Goal: Information Seeking & Learning: Learn about a topic

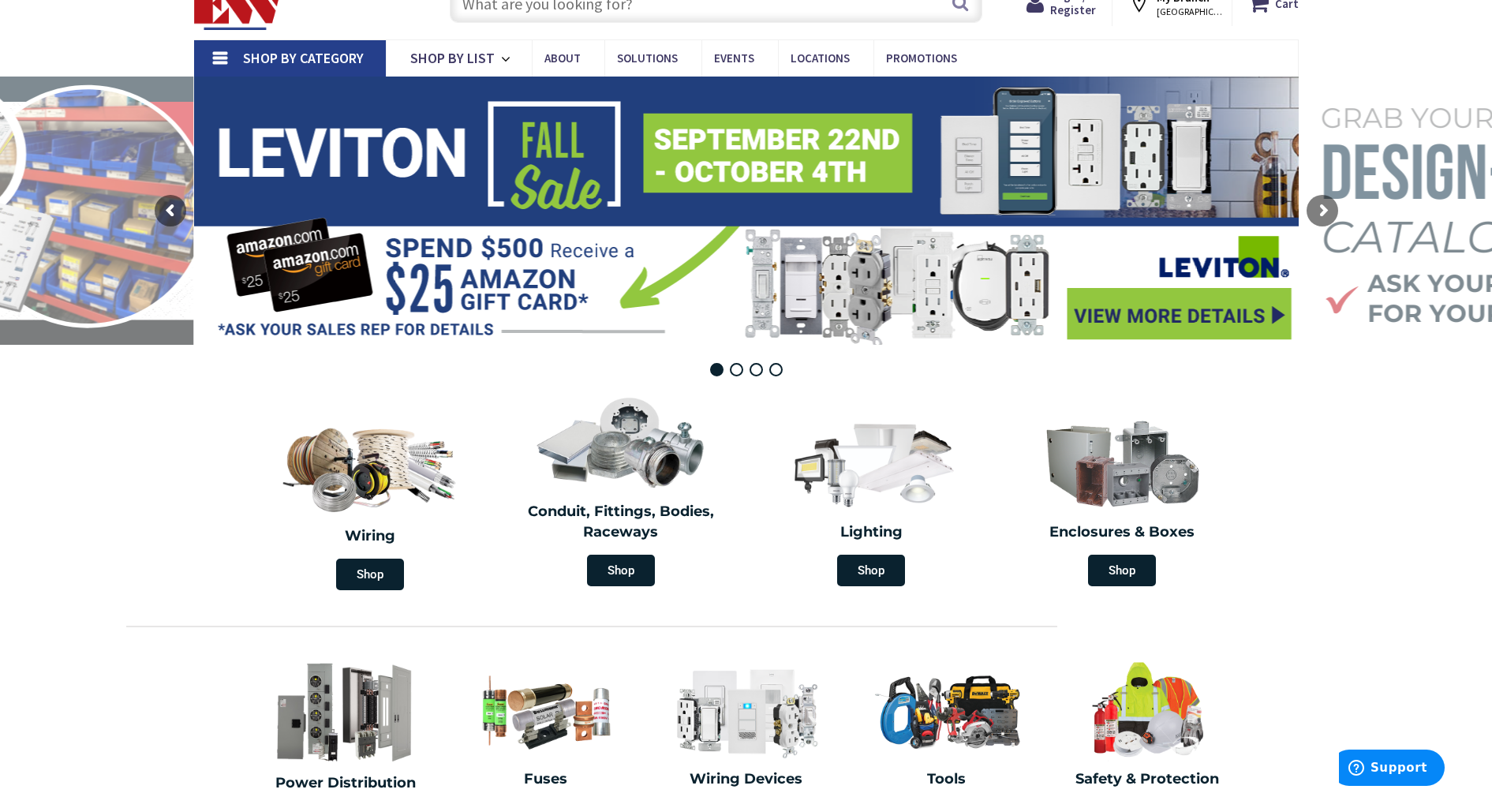
scroll to position [99, 0]
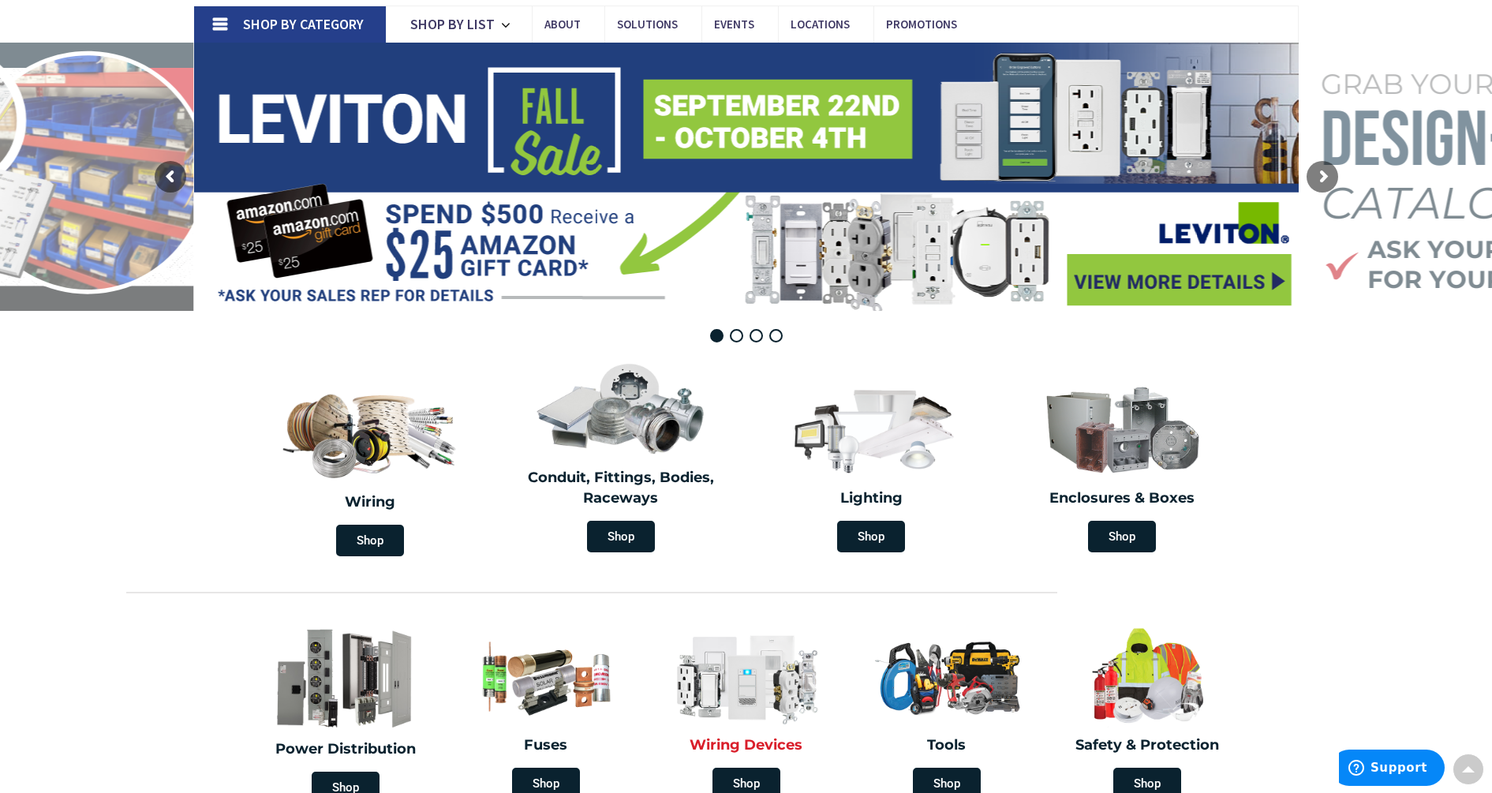
click at [745, 685] on img at bounding box center [746, 676] width 177 height 103
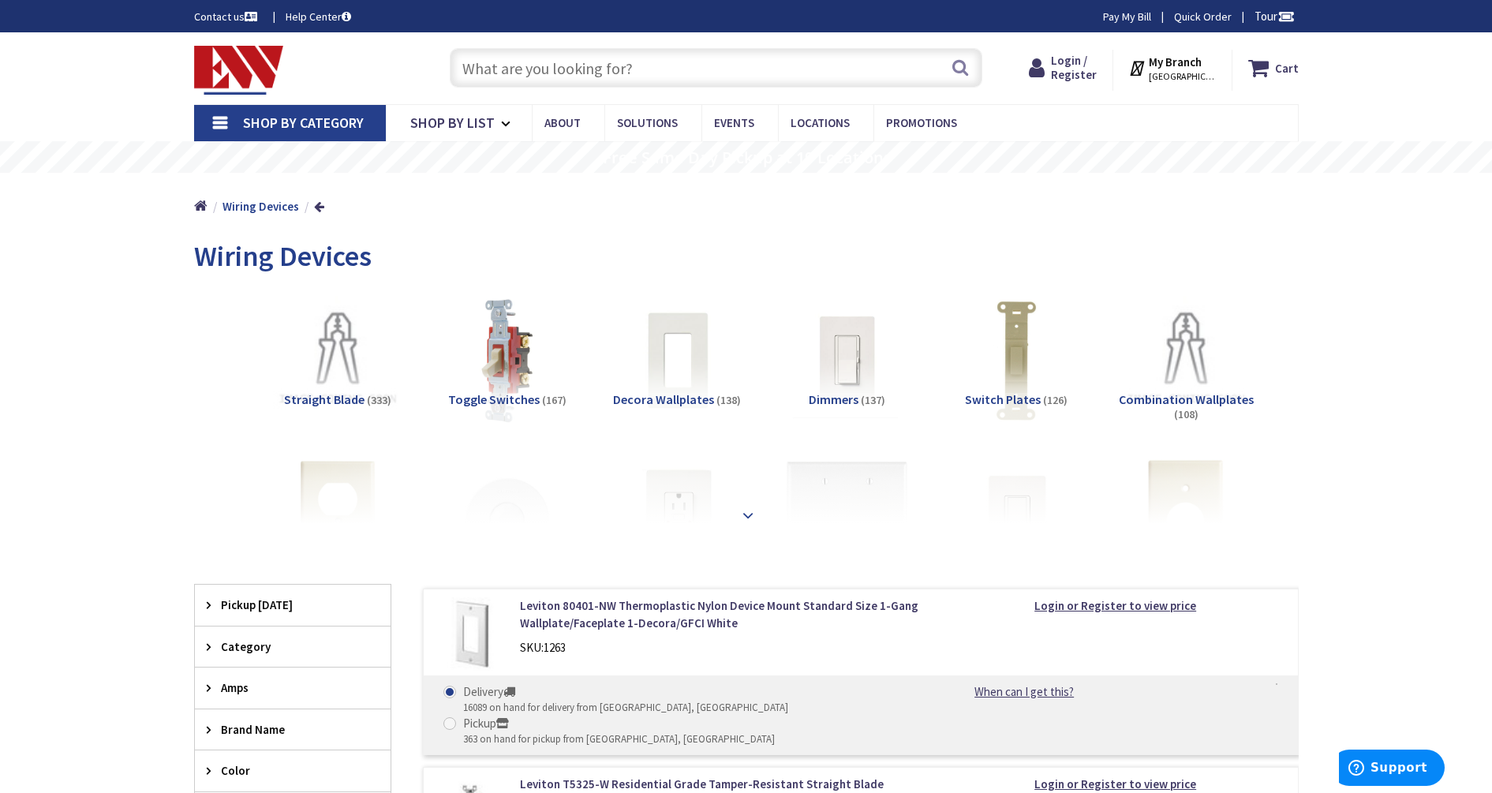
click at [746, 507] on strong at bounding box center [748, 515] width 19 height 17
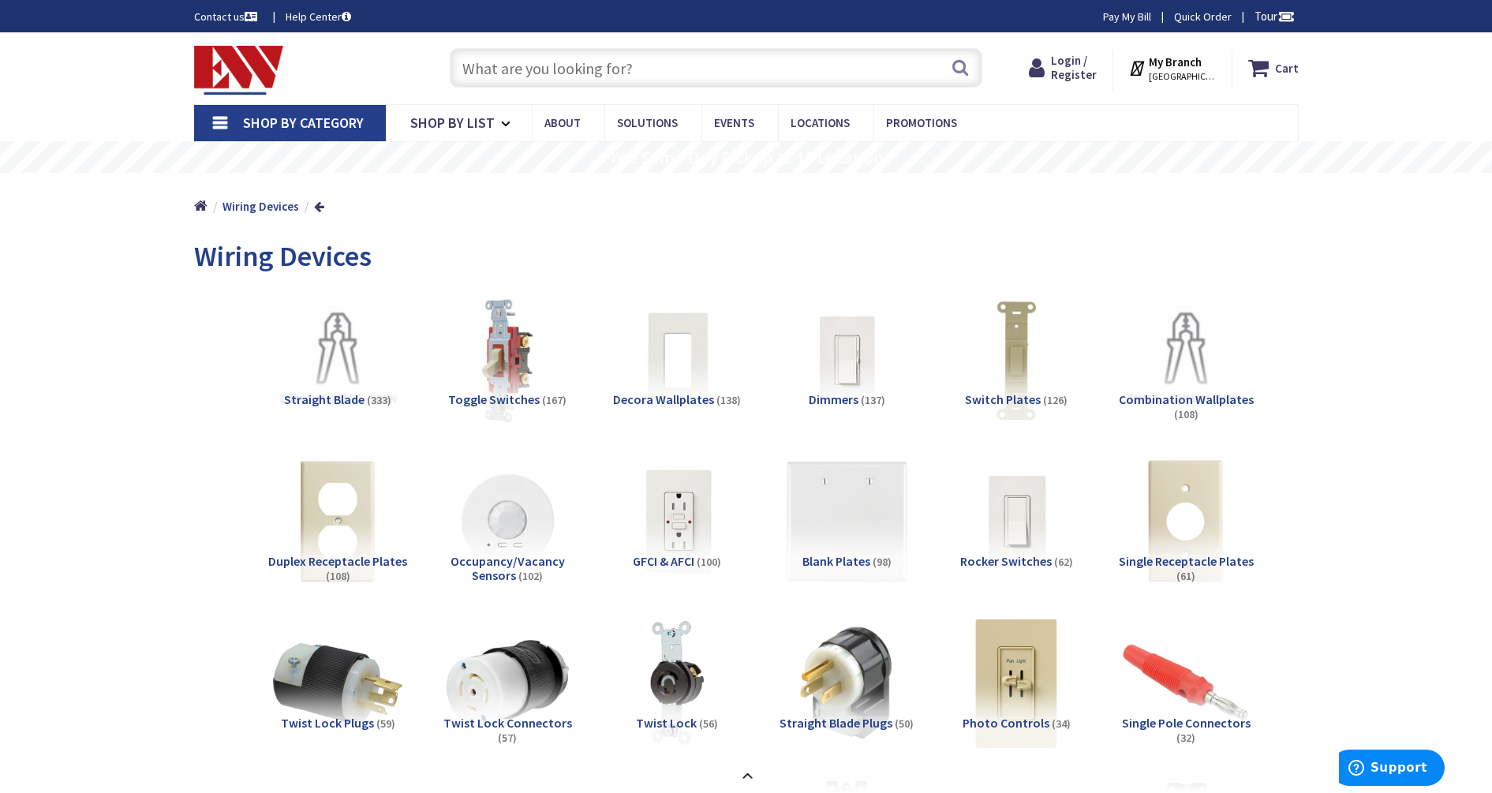
click at [503, 545] on img at bounding box center [507, 521] width 143 height 143
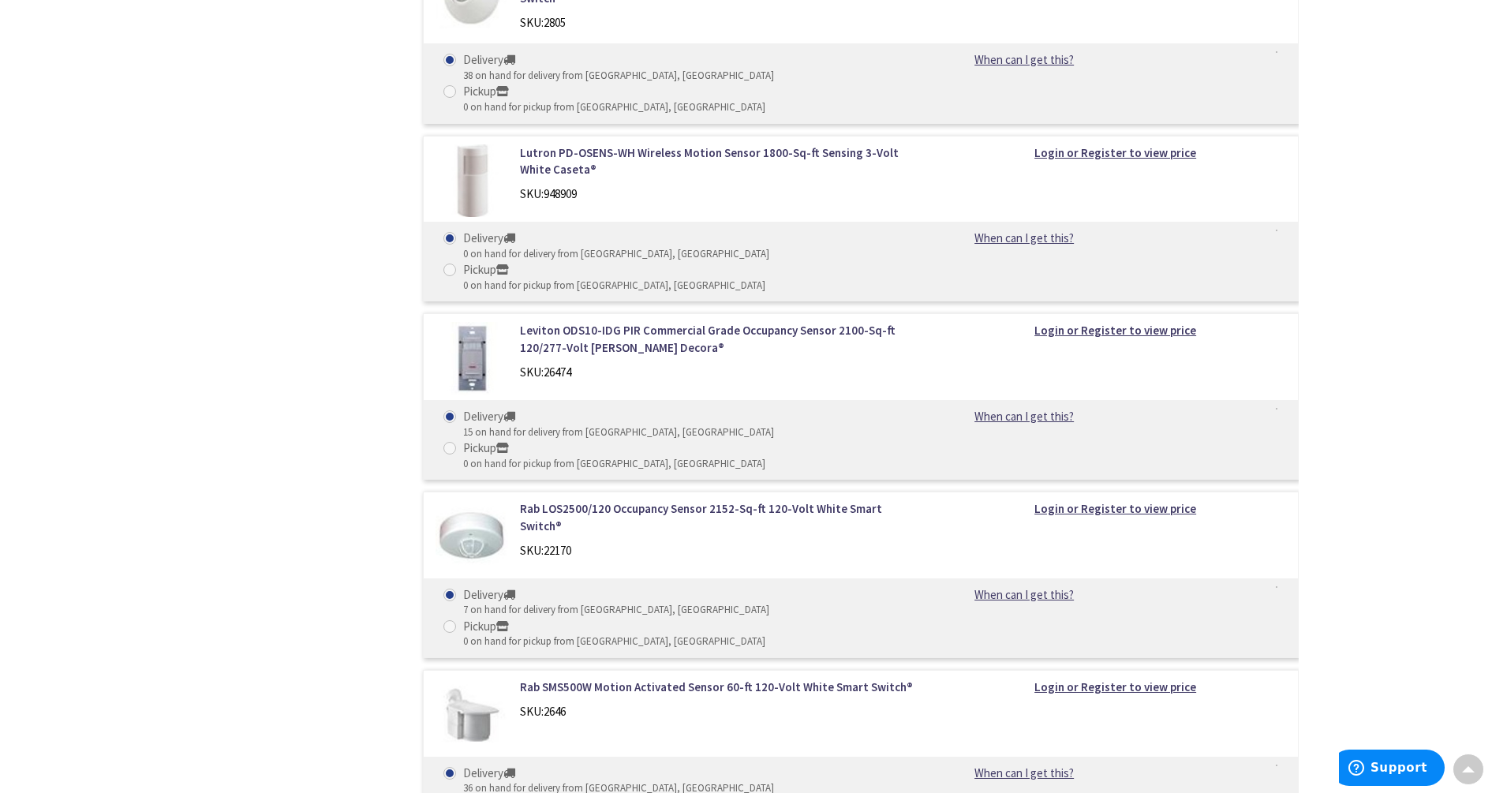
scroll to position [5333, 0]
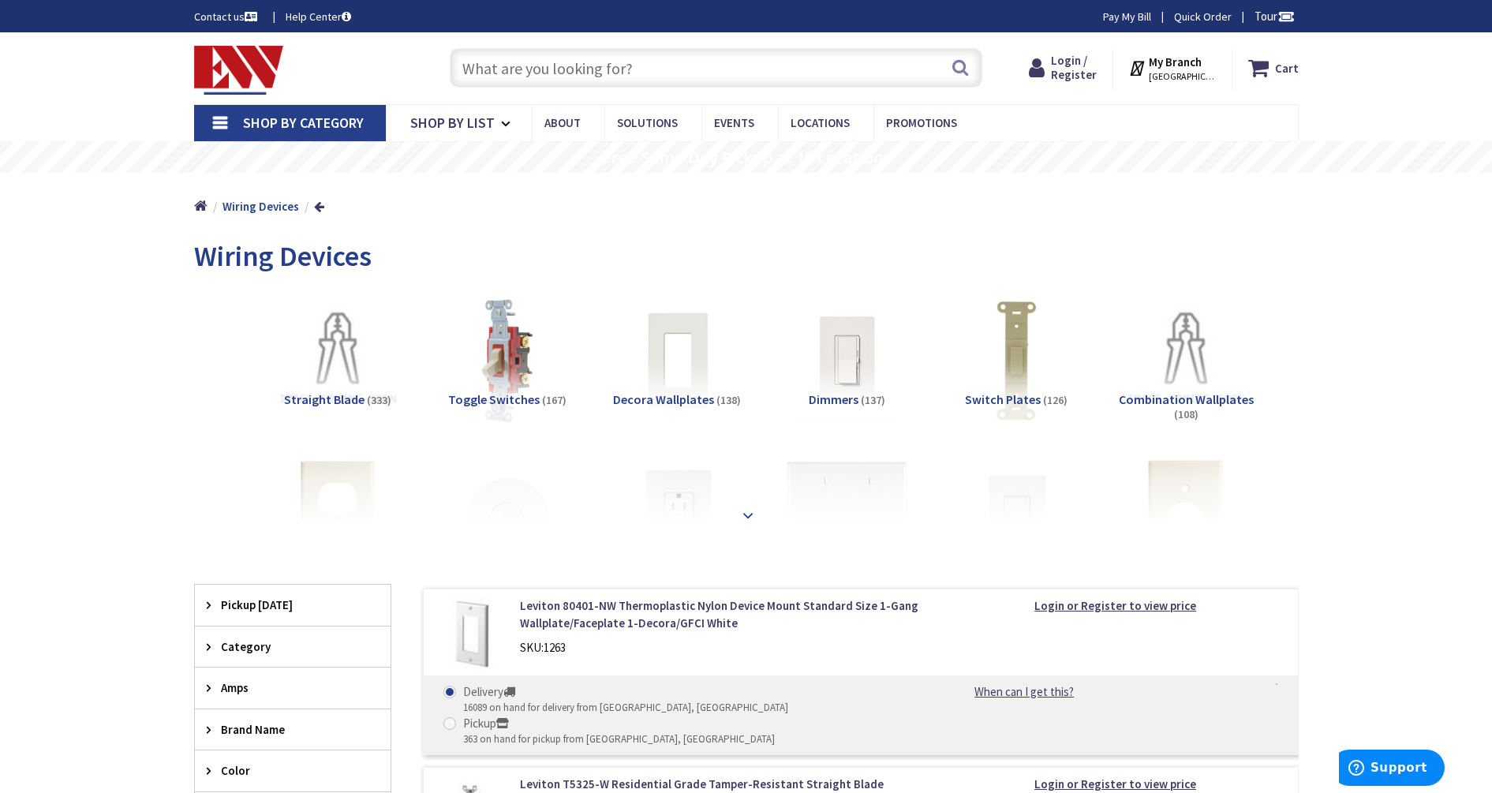
click at [749, 507] on strong at bounding box center [748, 513] width 19 height 17
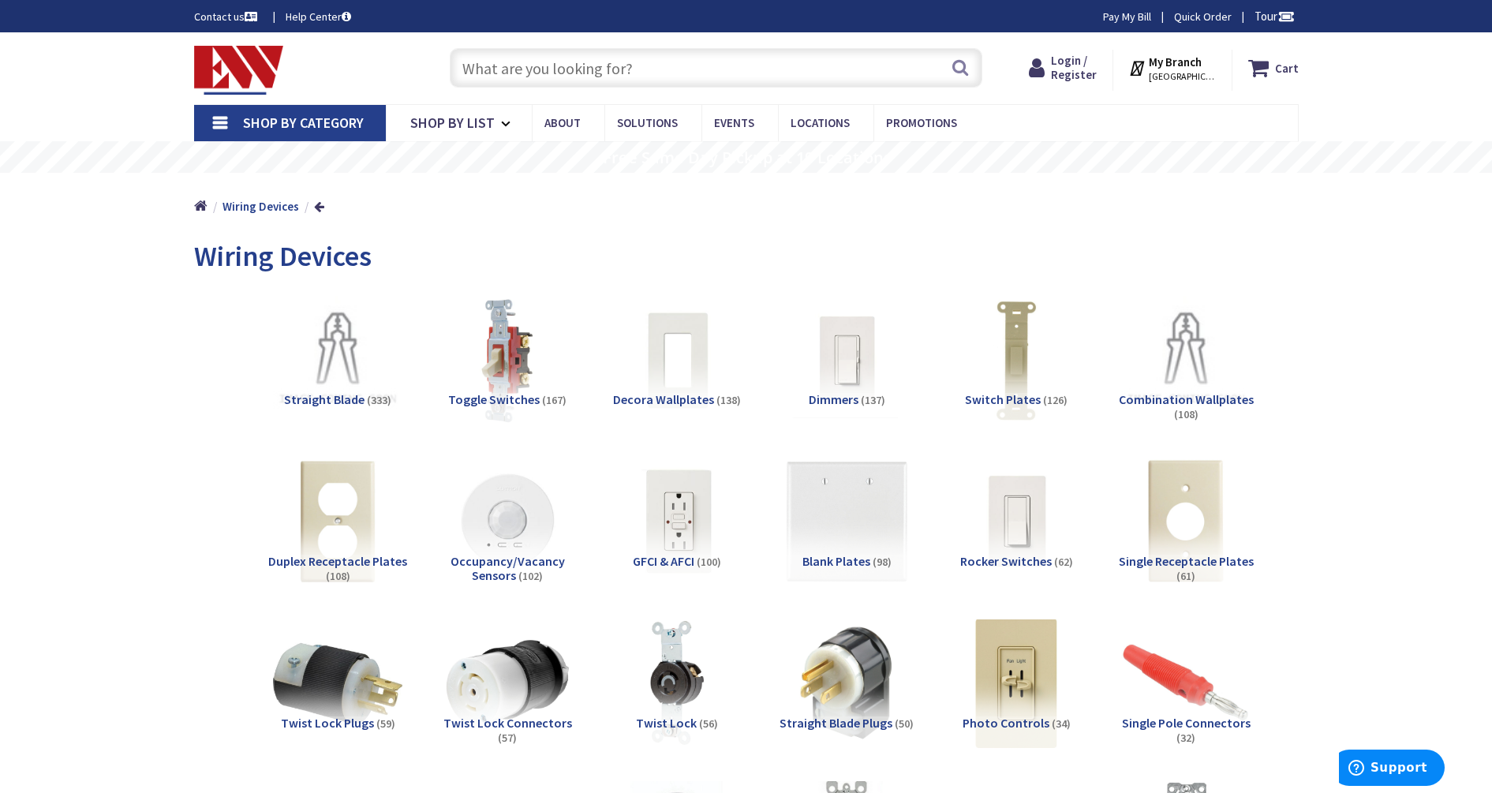
click at [494, 512] on img at bounding box center [507, 521] width 143 height 143
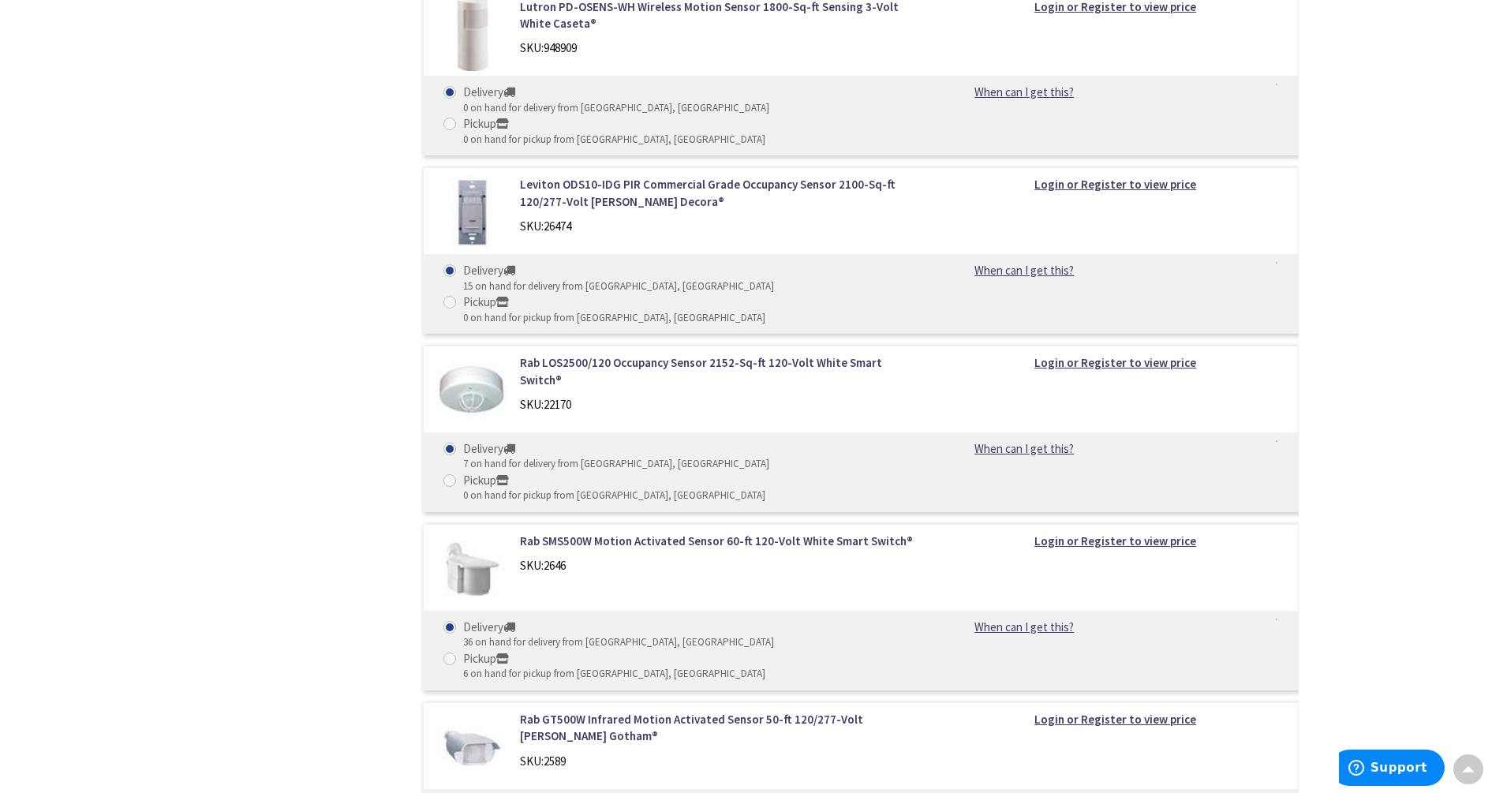
scroll to position [5494, 0]
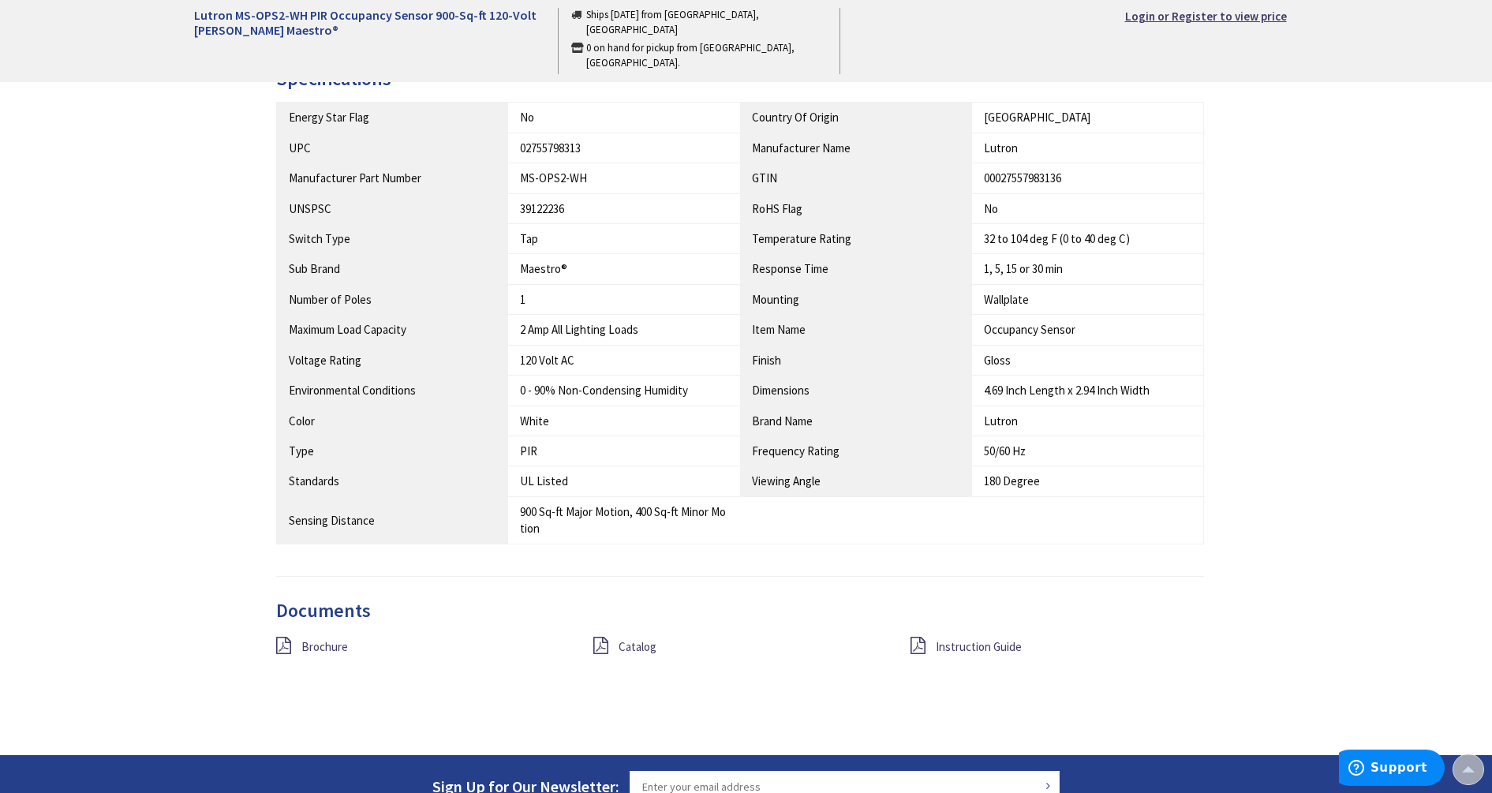
scroll to position [888, 0]
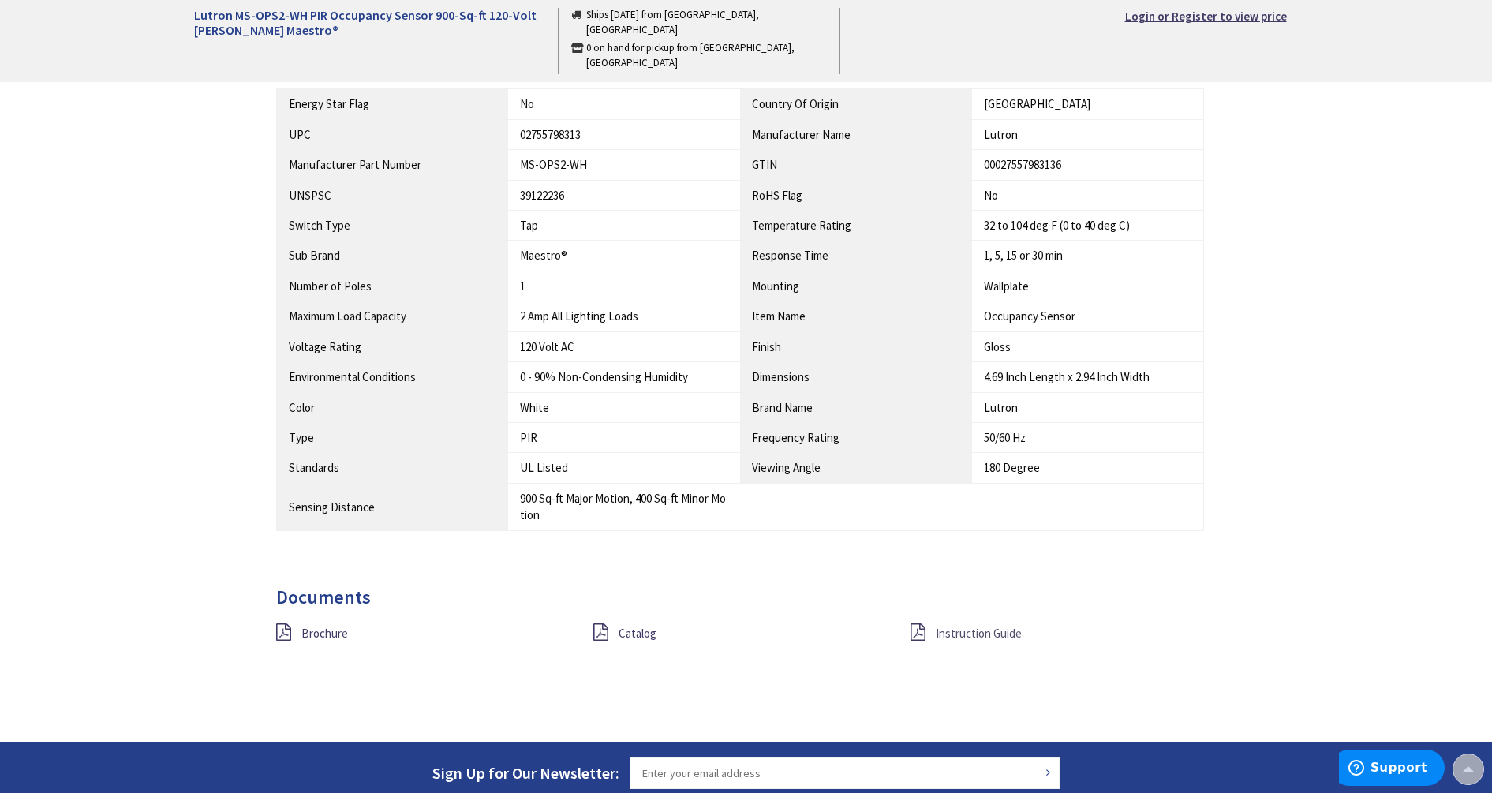
click at [971, 630] on span "Instruction Guide" at bounding box center [979, 633] width 86 height 15
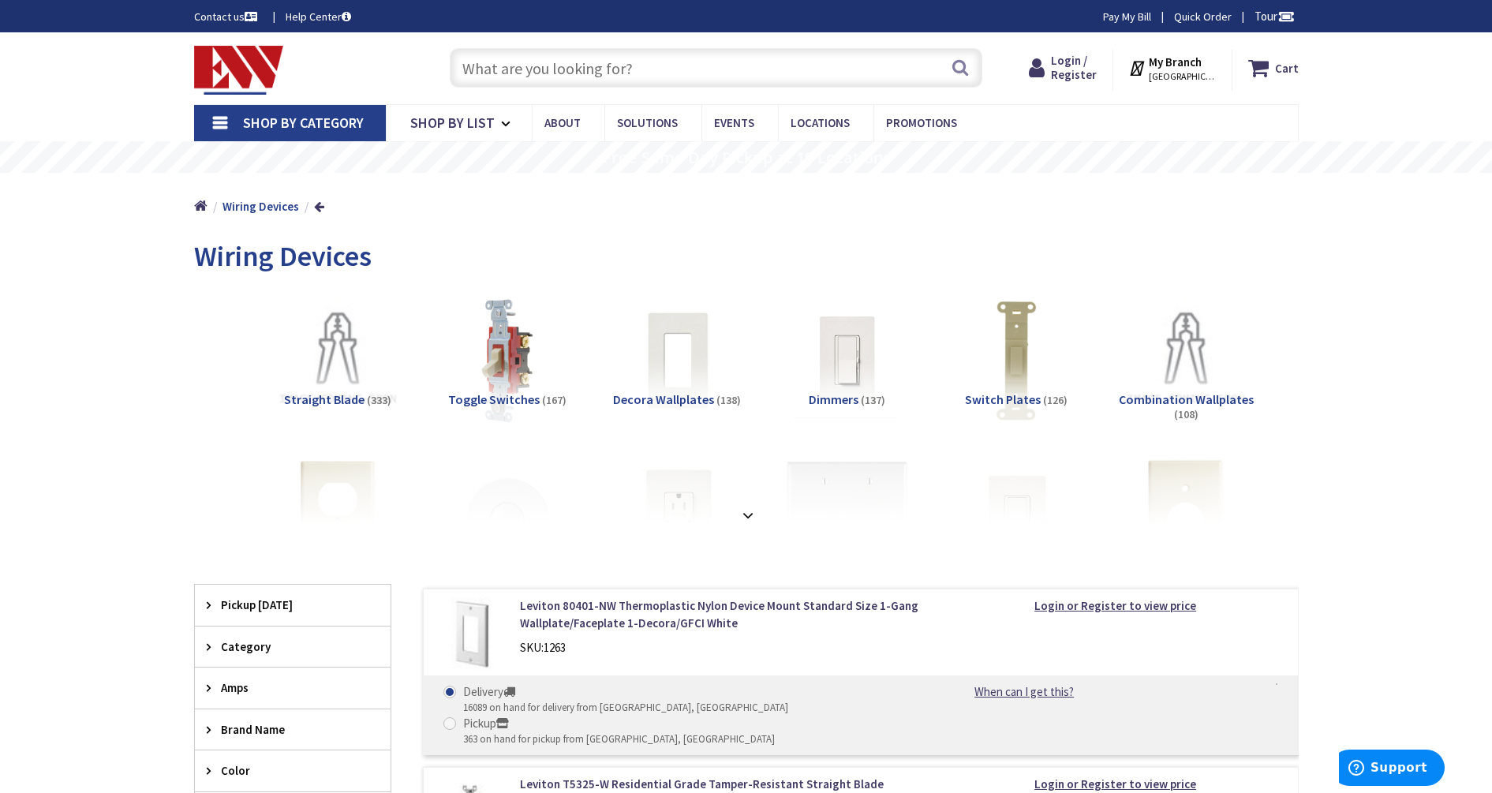
scroll to position [1116, 0]
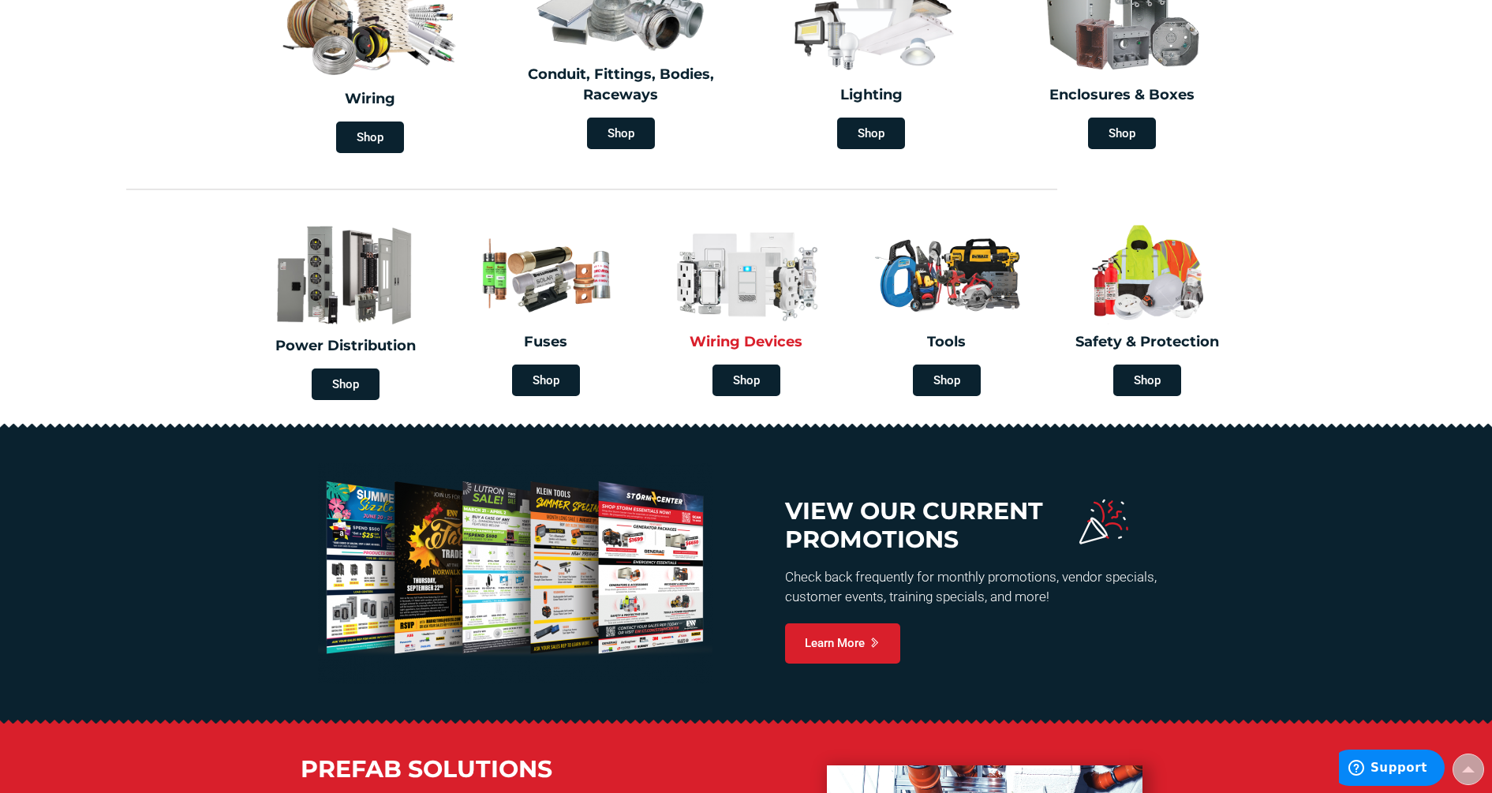
scroll to position [426, 0]
